Goal: Task Accomplishment & Management: Manage account settings

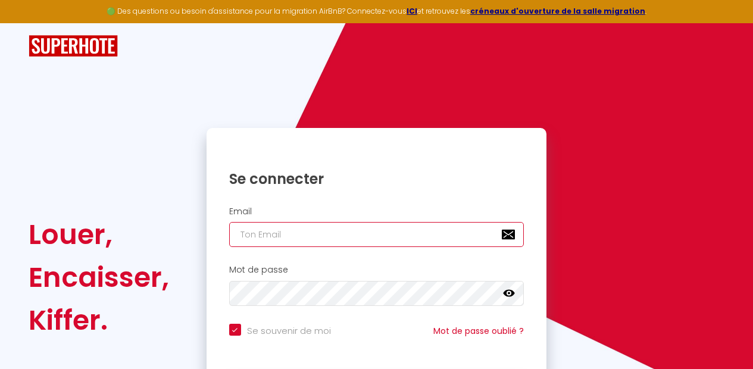
click at [361, 240] on input "email" at bounding box center [376, 234] width 295 height 25
type input "[EMAIL_ADDRESS][DOMAIN_NAME]"
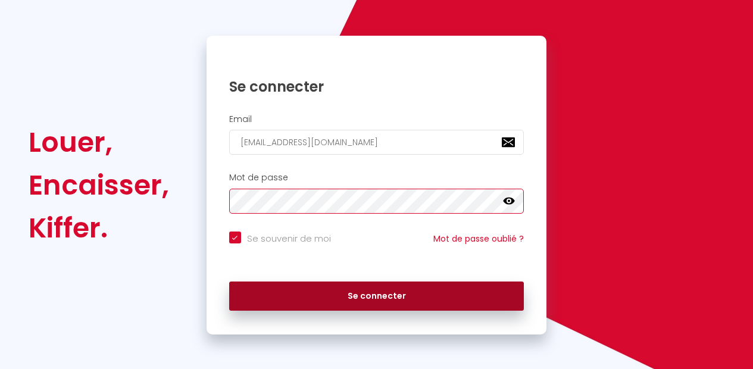
scroll to position [92, 0]
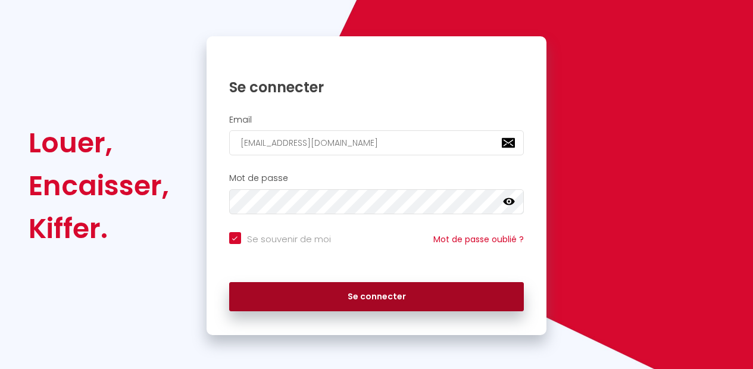
click at [399, 295] on button "Se connecter" at bounding box center [376, 297] width 295 height 30
checkbox input "true"
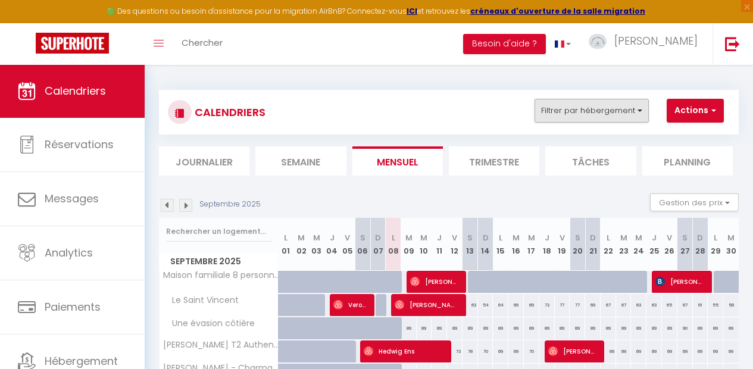
click at [596, 109] on button "Filtrer par hébergement" at bounding box center [592, 111] width 114 height 24
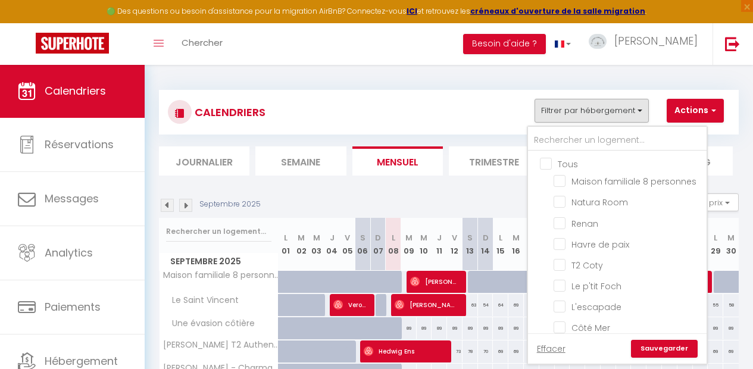
click at [596, 109] on button "Filtrer par hébergement" at bounding box center [592, 111] width 114 height 24
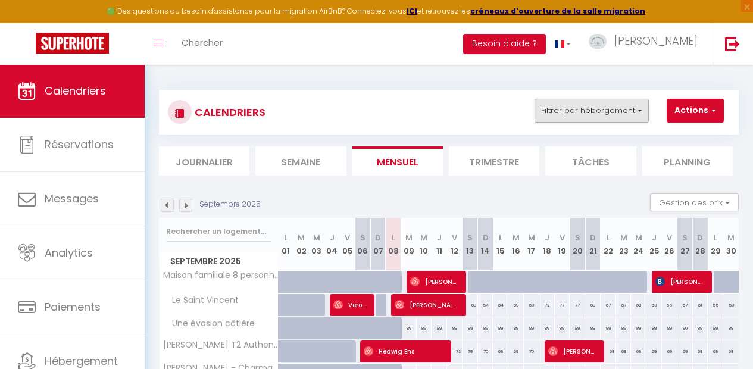
click at [599, 111] on button "Filtrer par hébergement" at bounding box center [592, 111] width 114 height 24
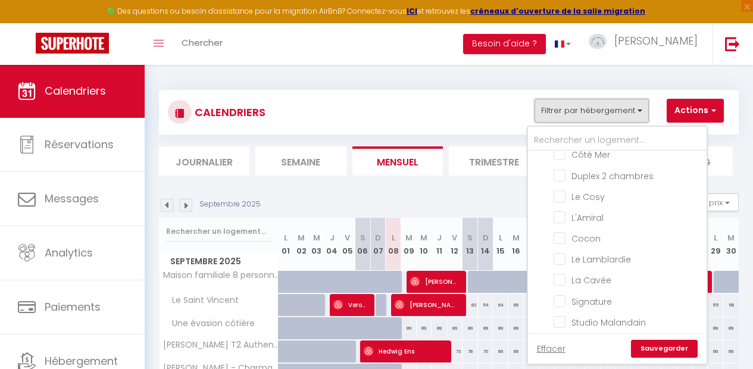
scroll to position [174, 0]
click at [565, 239] on input "Cocon" at bounding box center [628, 237] width 149 height 12
checkbox input "true"
checkbox input "false"
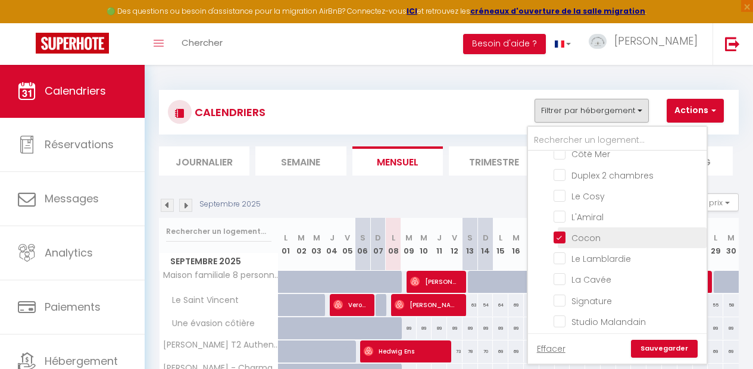
checkbox input "false"
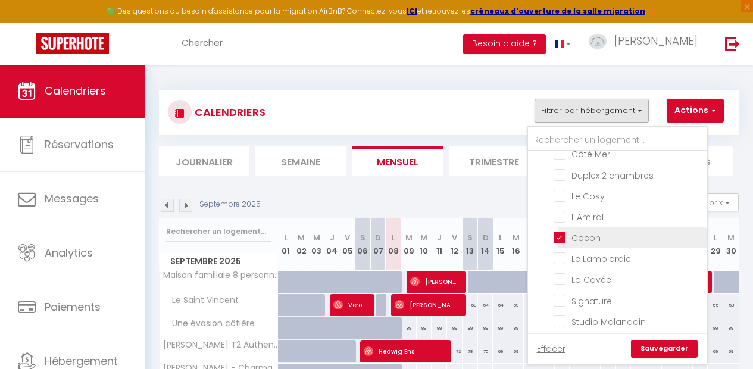
checkbox input "false"
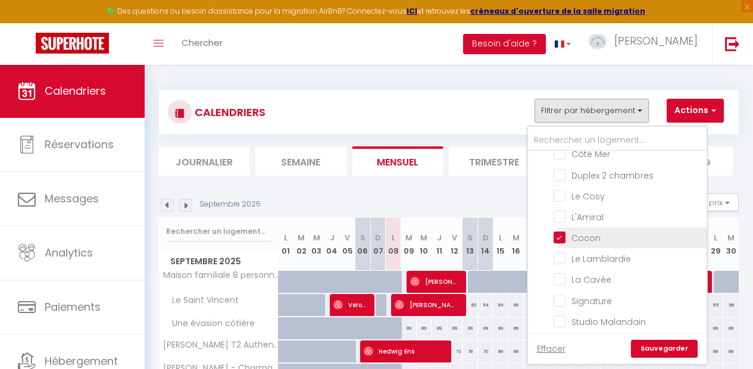
checkbox input "false"
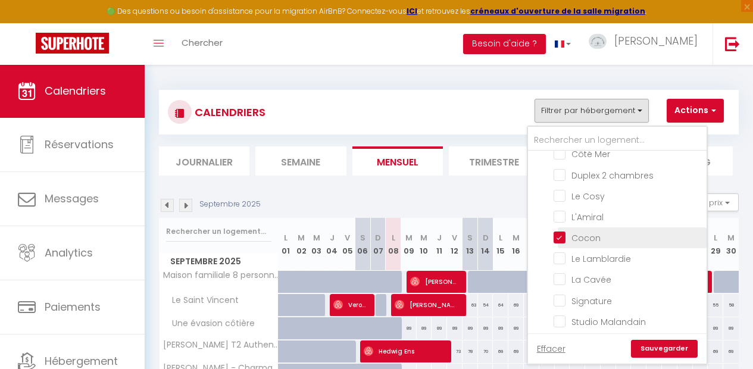
checkbox input "false"
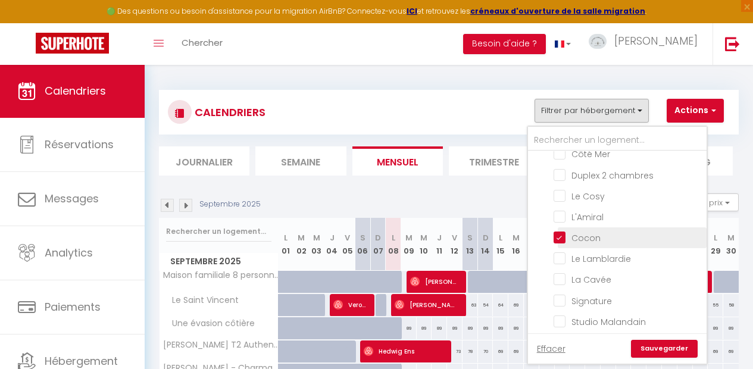
checkbox input "false"
click at [660, 358] on div "Effacer Sauvegarder" at bounding box center [617, 348] width 179 height 30
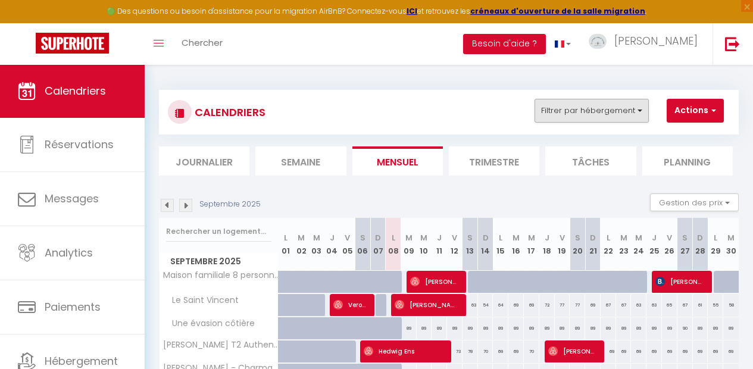
click at [608, 114] on button "Filtrer par hébergement" at bounding box center [592, 111] width 114 height 24
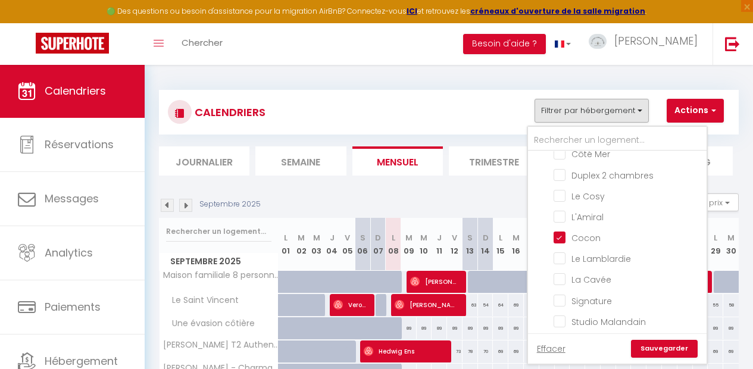
click at [643, 344] on link "Sauvegarder" at bounding box center [664, 349] width 67 height 18
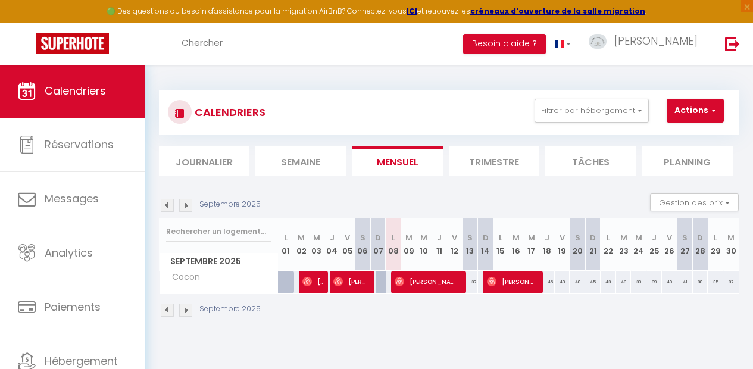
click at [413, 281] on span "[PERSON_NAME]" at bounding box center [427, 281] width 64 height 23
select select "OK"
select select "0"
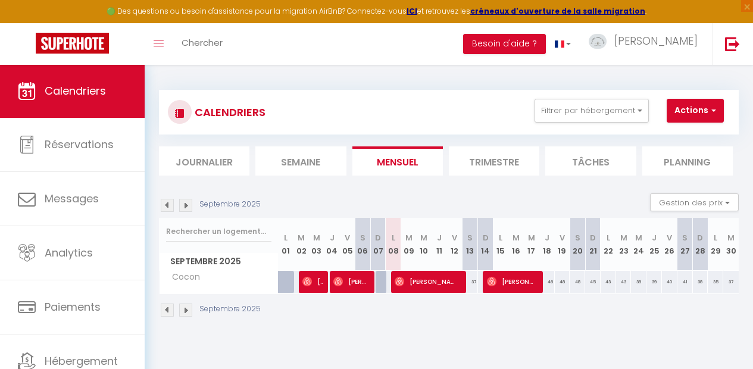
select select "1"
select select
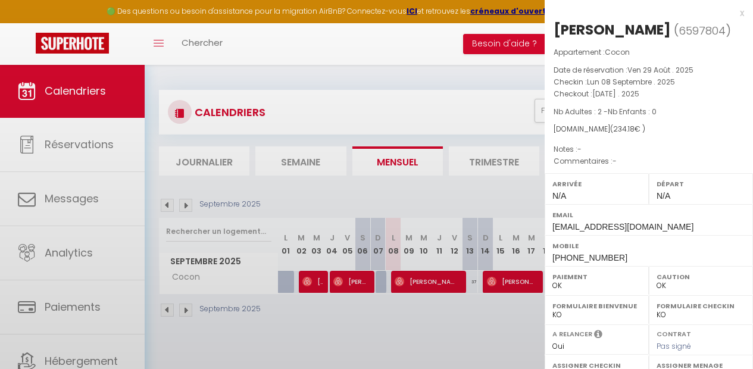
select select "51199"
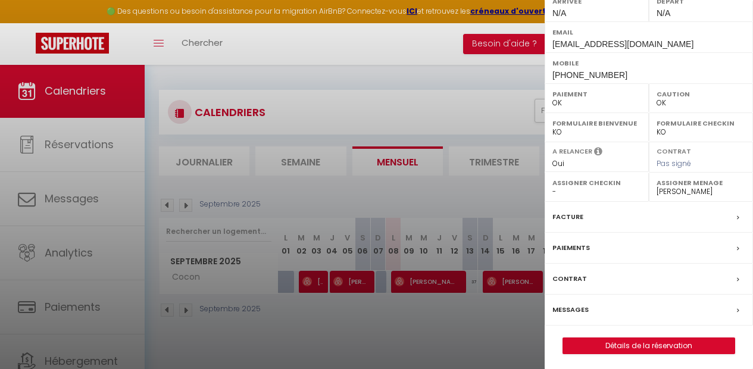
scroll to position [182, 0]
click at [626, 308] on div "Messages" at bounding box center [649, 310] width 208 height 31
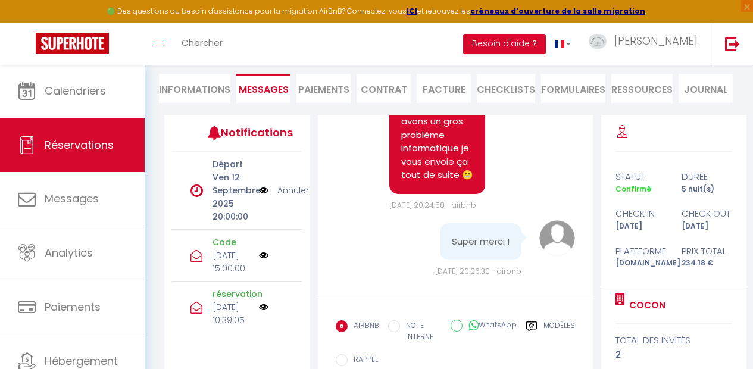
scroll to position [157, 0]
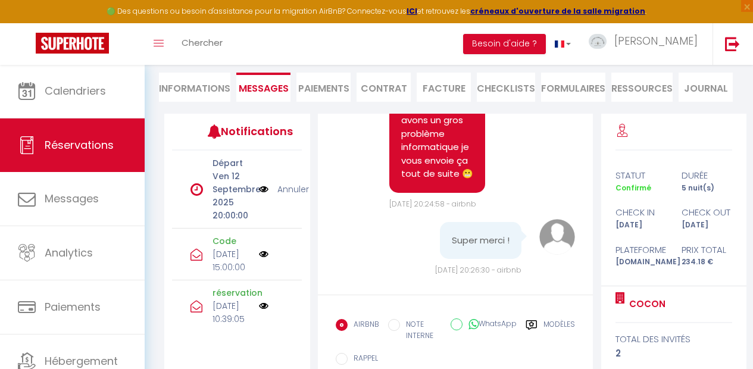
click at [225, 267] on p "[DATE] 15:00:00" at bounding box center [232, 261] width 39 height 26
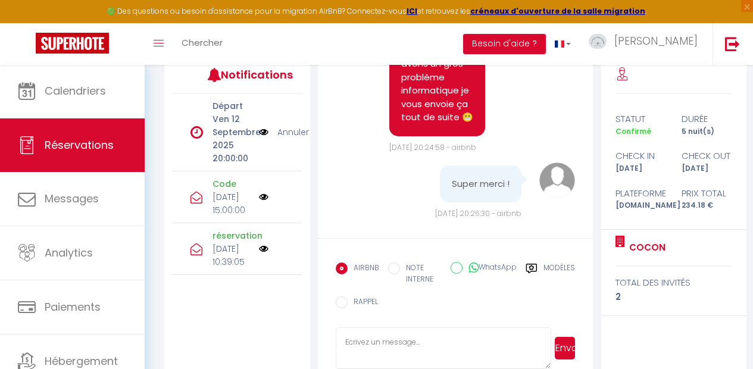
scroll to position [214, 0]
click at [552, 265] on label "Modèles" at bounding box center [559, 274] width 32 height 24
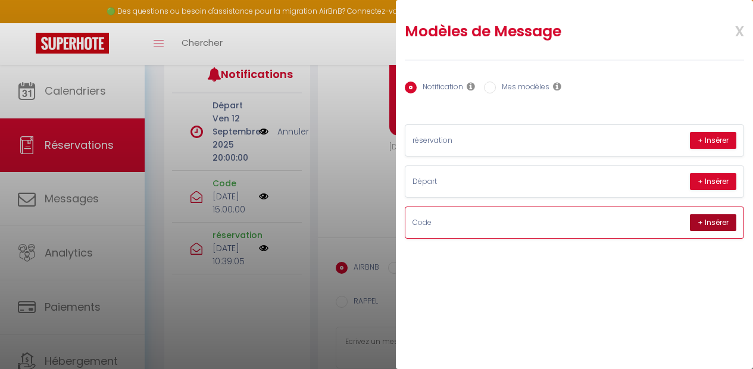
click at [699, 221] on button "+ Insérer" at bounding box center [713, 222] width 46 height 17
type textarea "Bonjour [PERSON_NAME] , voici les instructions pour récupérer les clés : Rendez…"
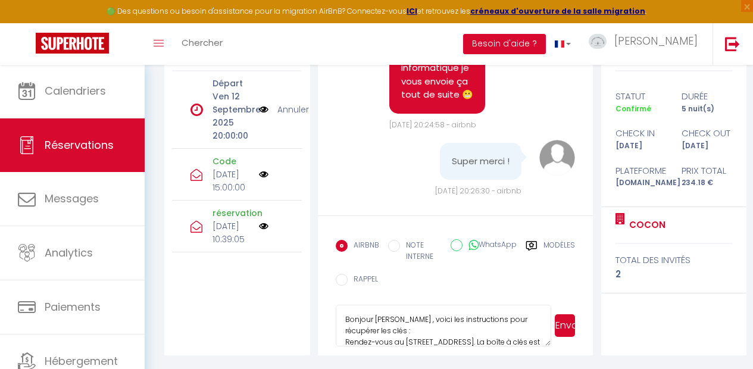
scroll to position [235, 0]
click at [563, 327] on button "Envoyer" at bounding box center [565, 326] width 20 height 23
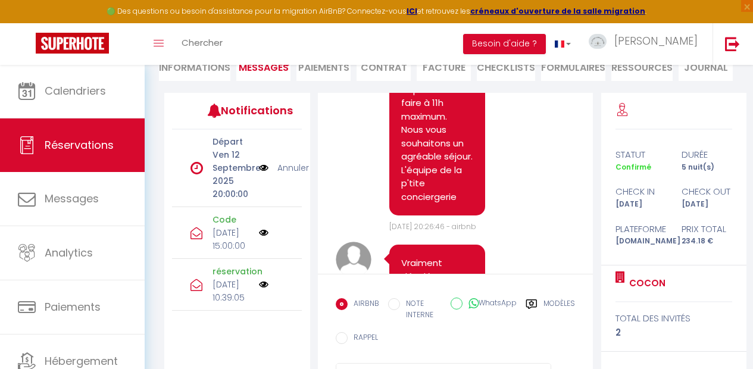
scroll to position [4410, 0]
